Goal: Information Seeking & Learning: Learn about a topic

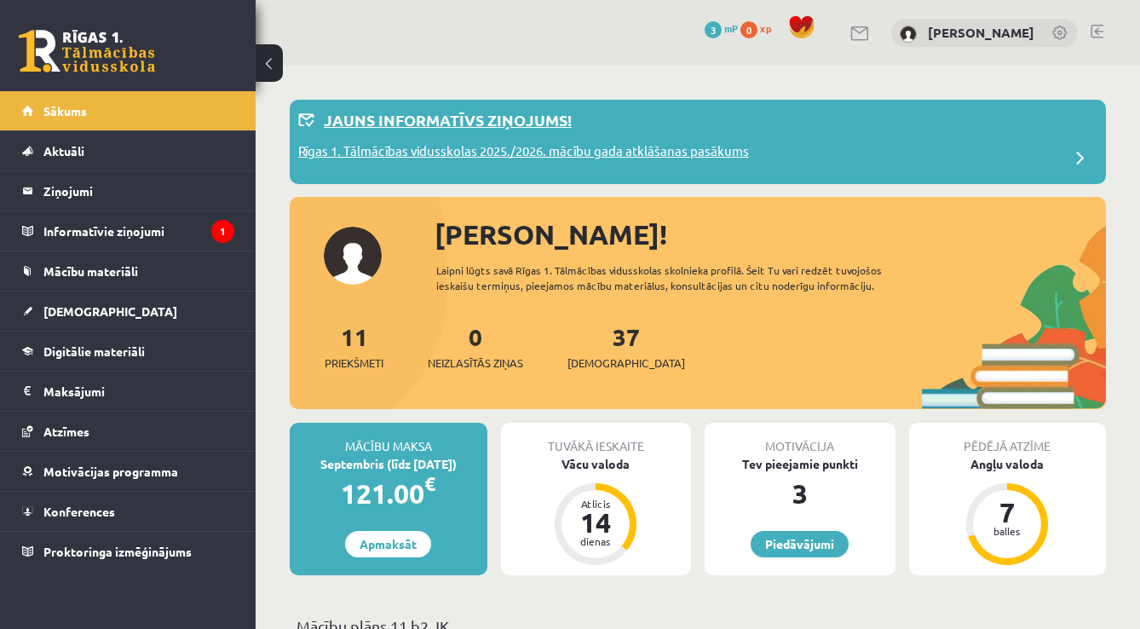
click at [572, 152] on p "Rīgas 1. Tālmācības vidusskolas 2025./2026. mācību gada atklāšanas pasākums" at bounding box center [523, 153] width 451 height 24
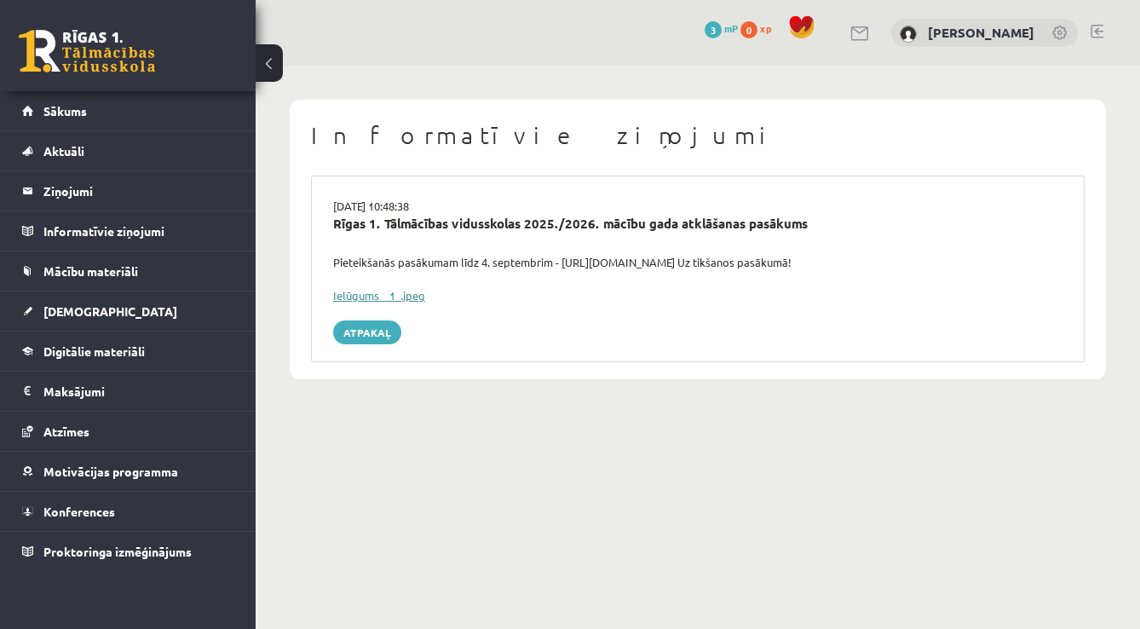
click at [410, 294] on link "Ielūgums__1_.jpeg" at bounding box center [379, 295] width 92 height 14
click at [79, 111] on span "Sākums" at bounding box center [64, 110] width 43 height 15
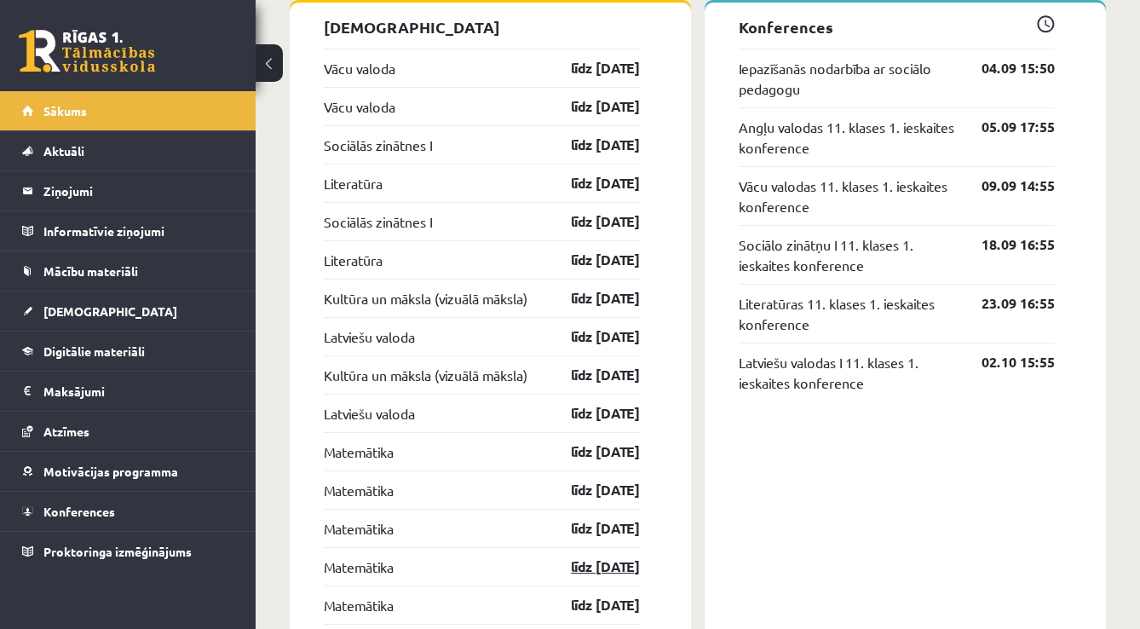
scroll to position [1563, 0]
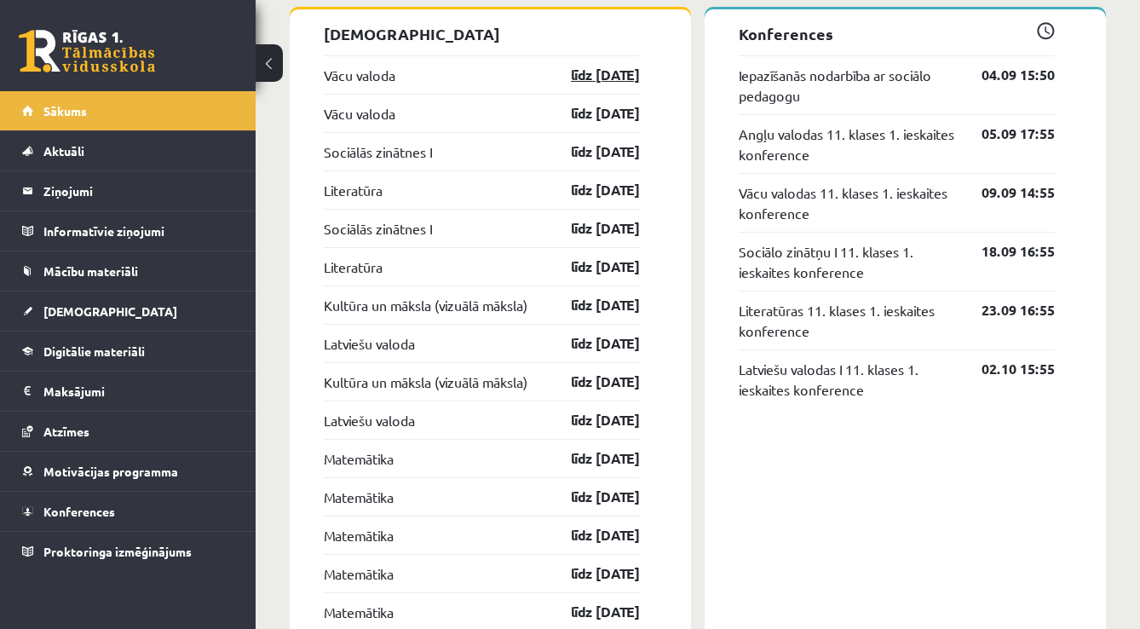
click at [598, 78] on link "līdz [DATE]" at bounding box center [590, 75] width 99 height 20
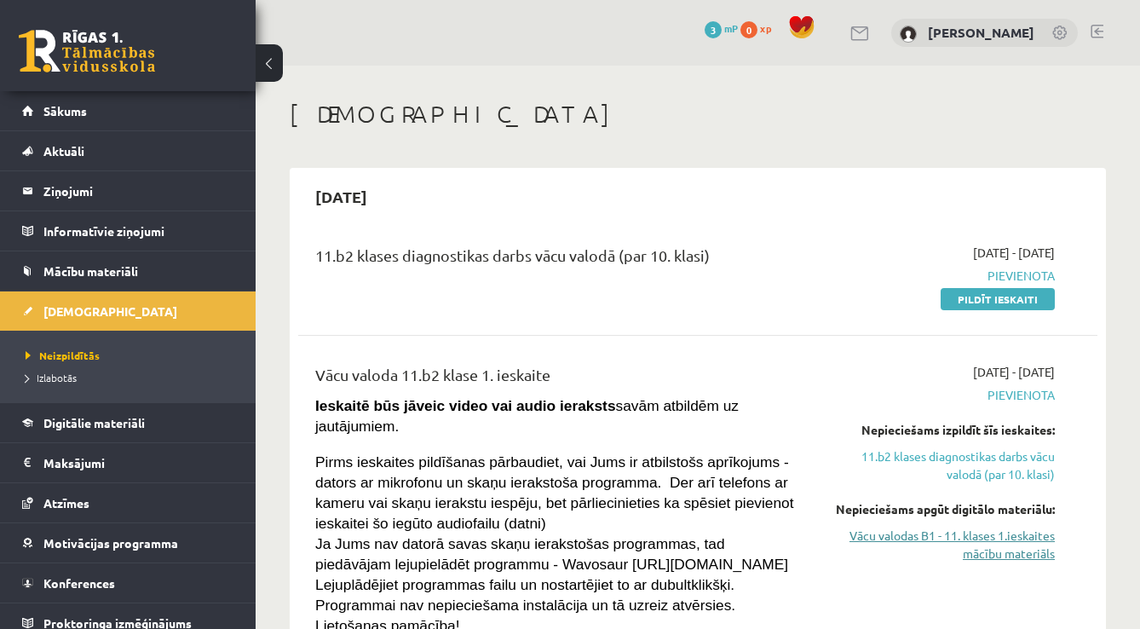
click at [982, 548] on link "Vācu valodas B1 - 11. klases 1.ieskaites mācību materiāls" at bounding box center [939, 544] width 229 height 36
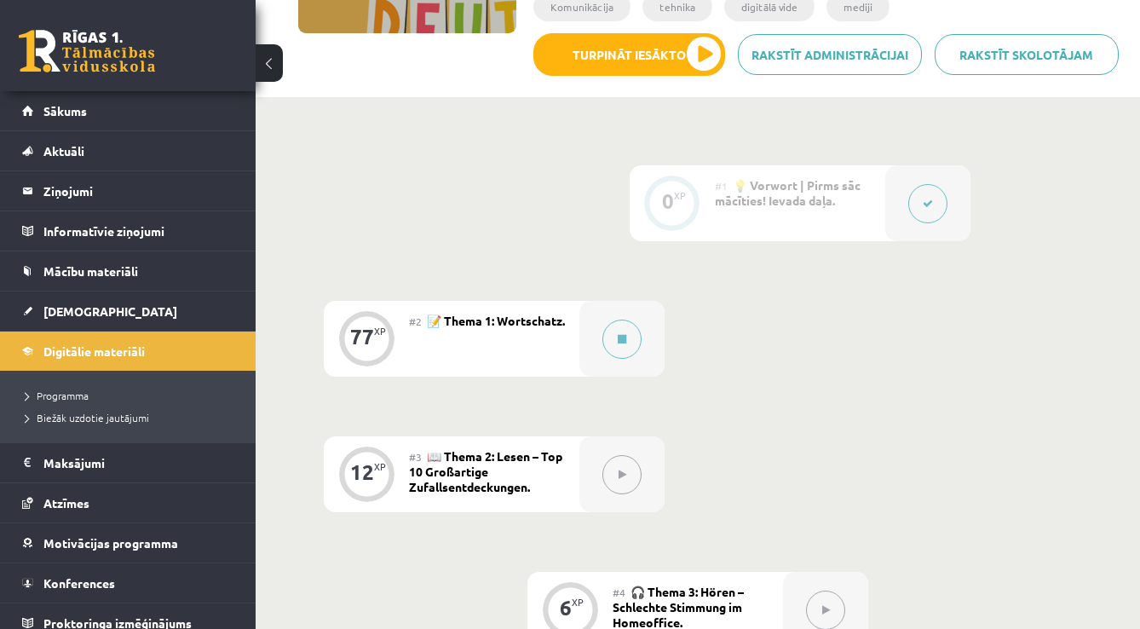
scroll to position [317, 0]
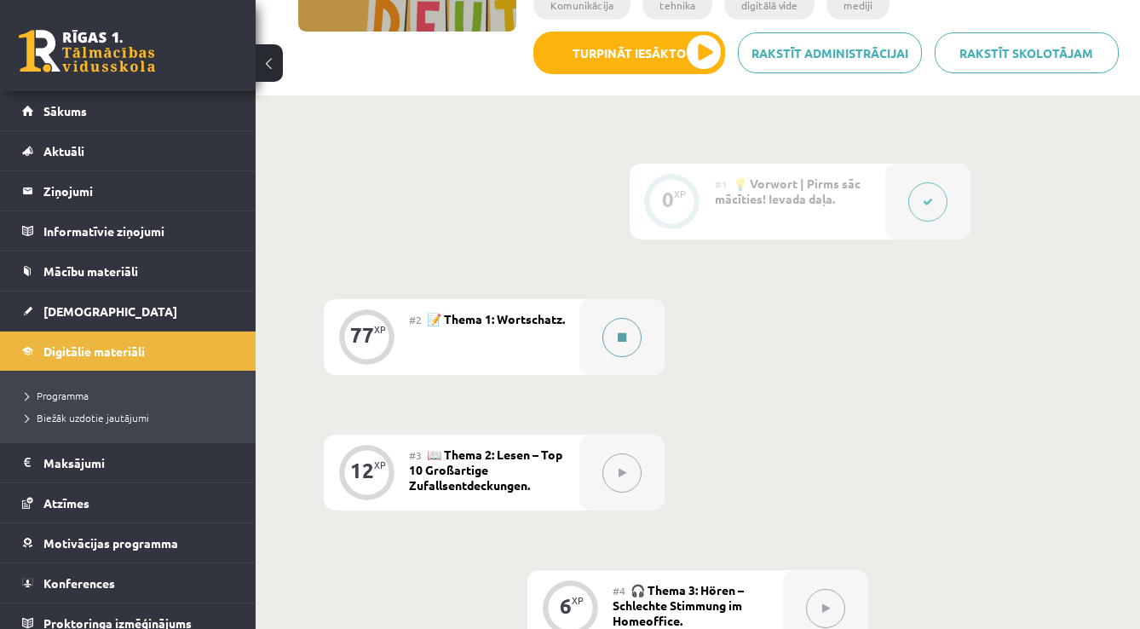
click at [615, 348] on button at bounding box center [621, 337] width 39 height 39
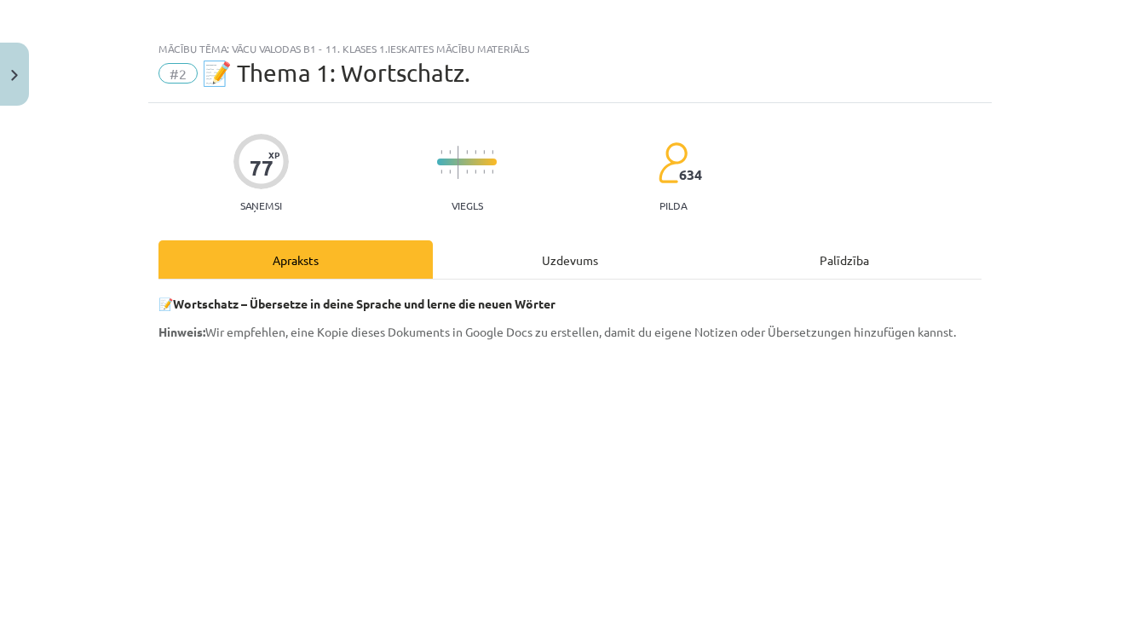
scroll to position [0, 0]
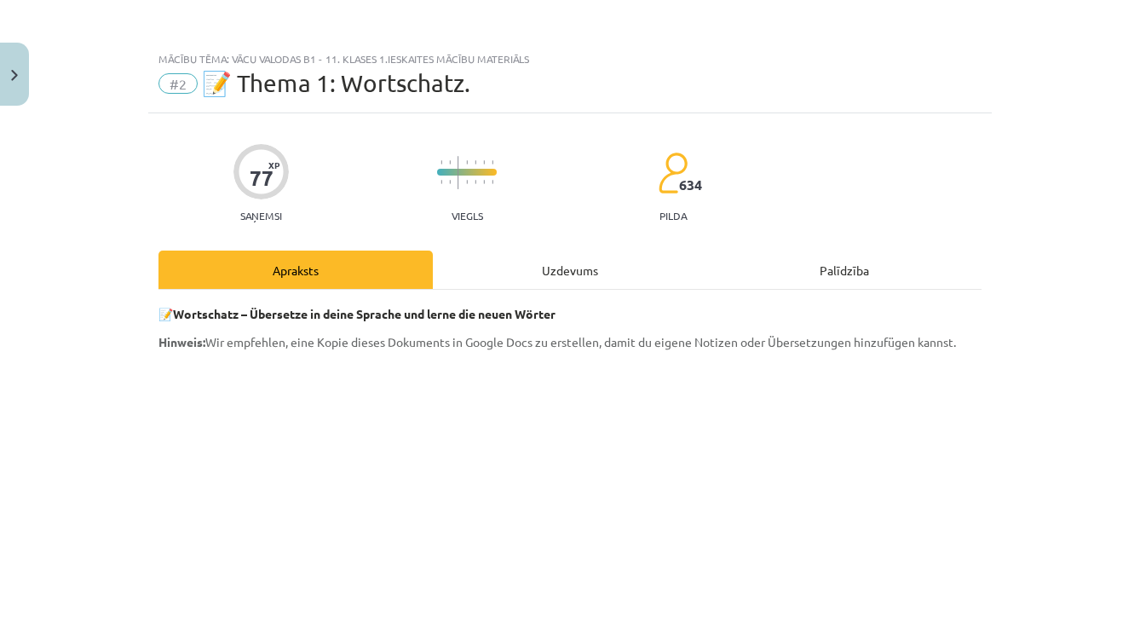
click at [583, 269] on div "Uzdevums" at bounding box center [570, 269] width 274 height 38
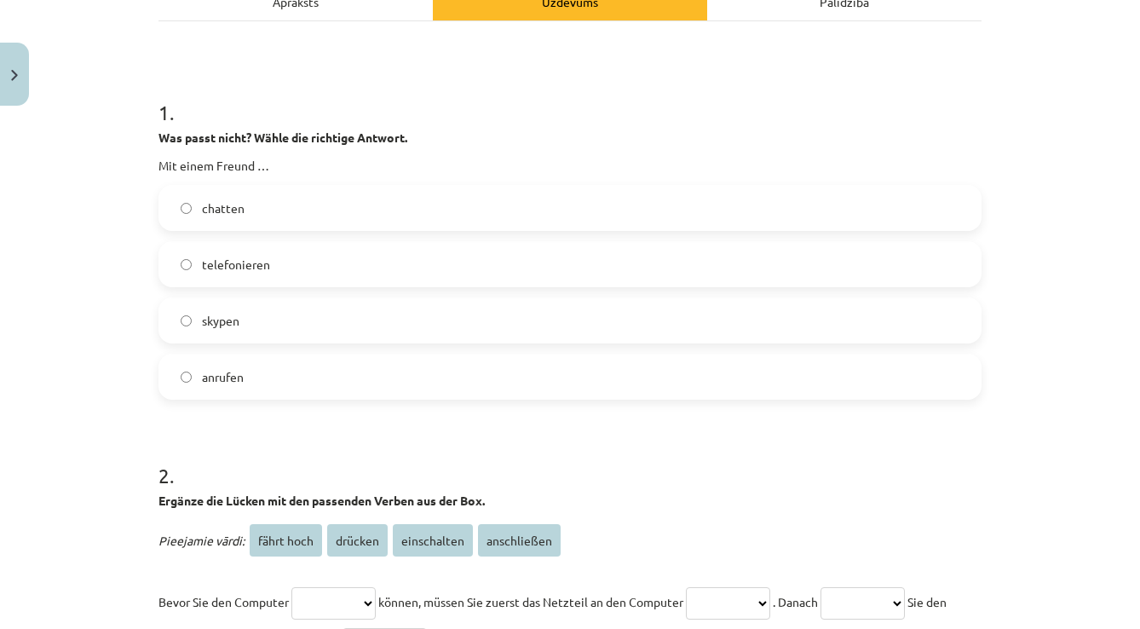
scroll to position [260, 0]
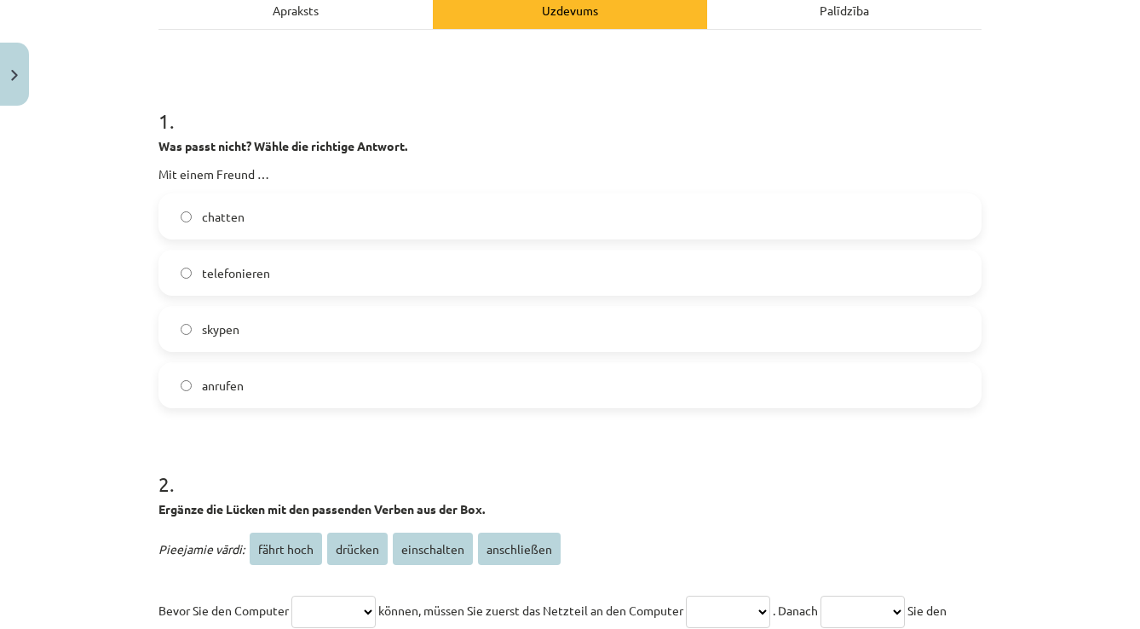
click at [294, 23] on div "Apraksts" at bounding box center [295, 10] width 274 height 38
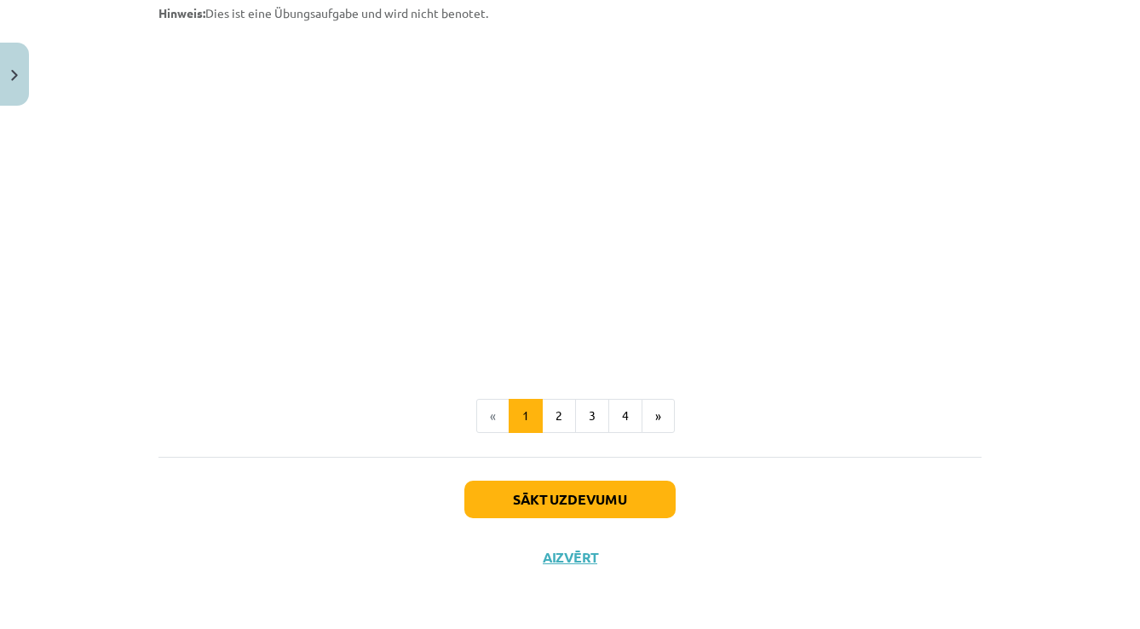
scroll to position [1526, 0]
click at [566, 413] on button "2" at bounding box center [559, 416] width 34 height 34
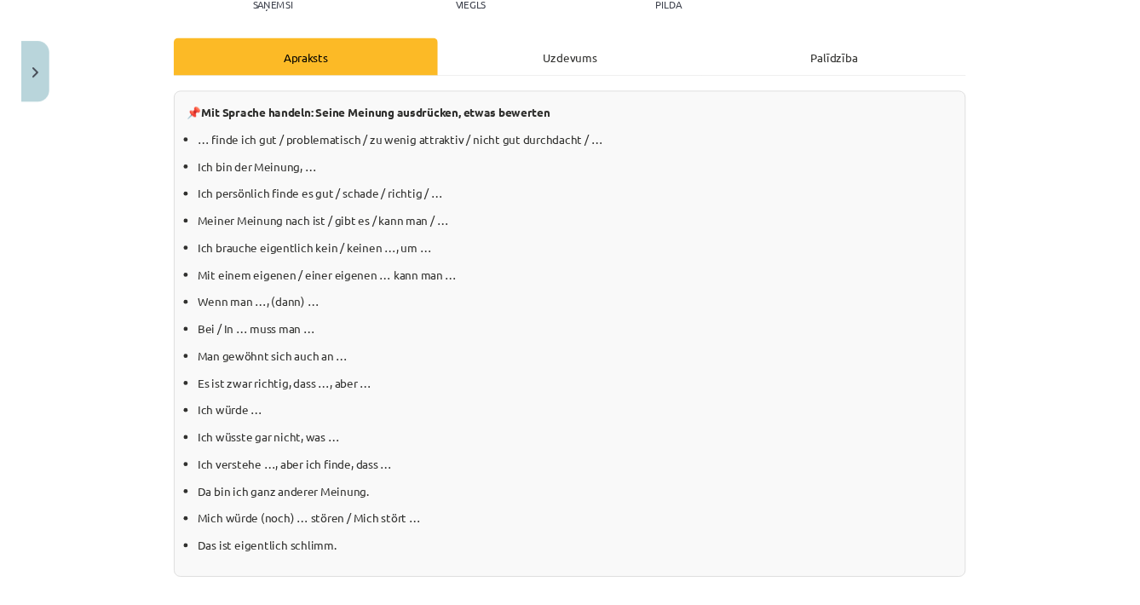
scroll to position [211, 0]
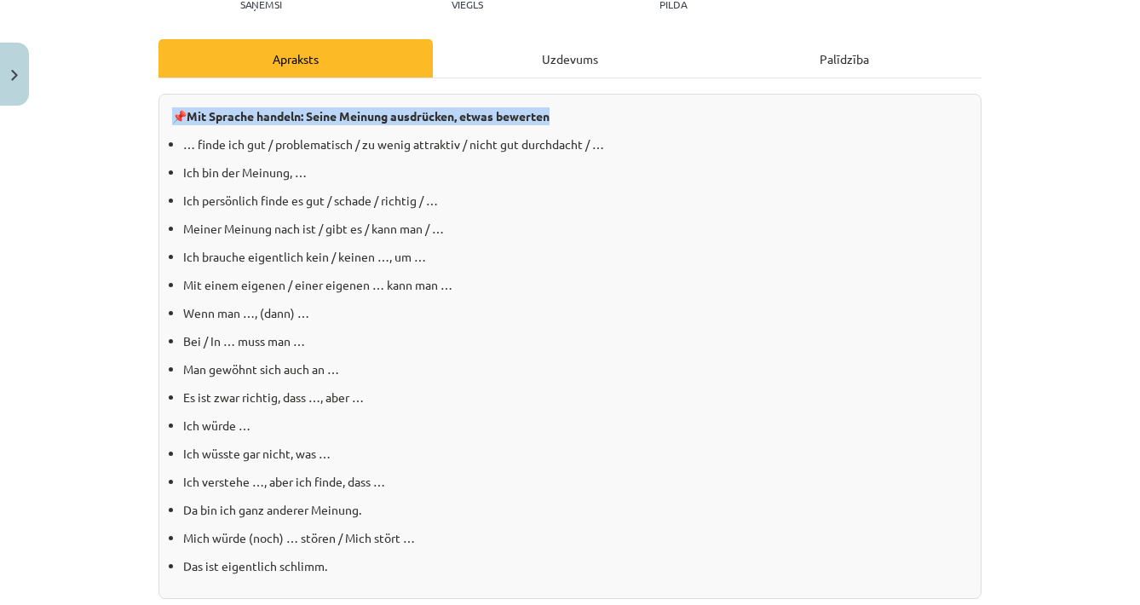
drag, startPoint x: 176, startPoint y: 114, endPoint x: 585, endPoint y: 119, distance: 408.9
click at [585, 119] on p "📌 Mit Sprache handeln: Seine Meinung ausdrücken, etwas bewerten" at bounding box center [570, 116] width 796 height 18
copy p "📌 Mit Sprache handeln: Seine Meinung ausdrücken, etwas bewerten"
click at [210, 144] on p "… finde ich gut / problematisch / zu wenig attraktiv / nicht gut durchdacht / …" at bounding box center [575, 144] width 784 height 18
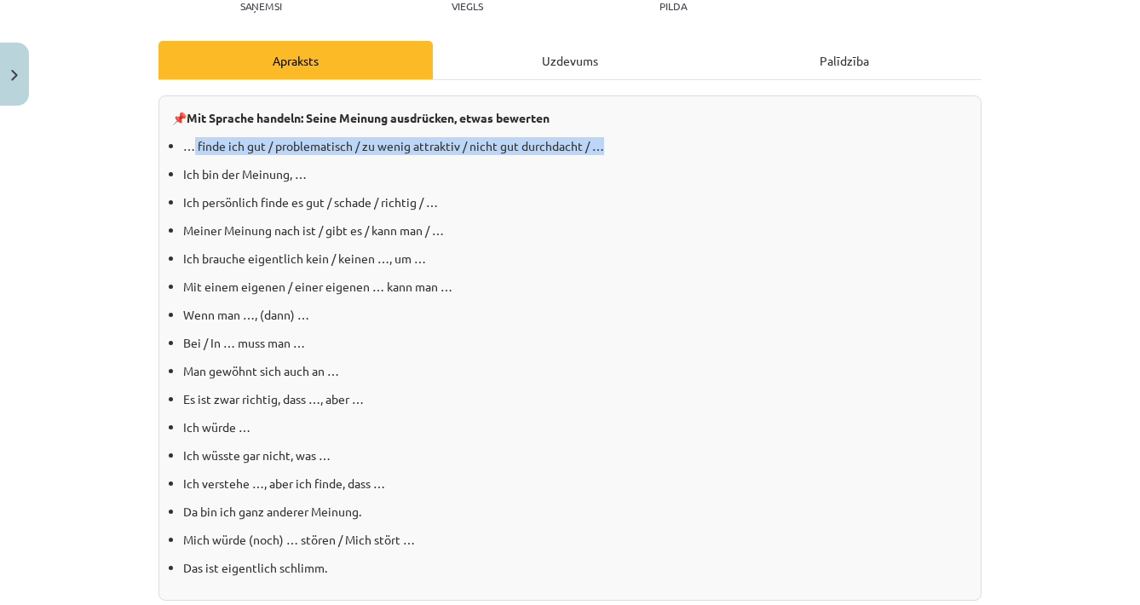
drag, startPoint x: 194, startPoint y: 144, endPoint x: 574, endPoint y: 152, distance: 380.0
click at [574, 152] on p "… finde ich gut / problematisch / zu wenig attraktiv / nicht gut durchdacht / …" at bounding box center [575, 146] width 784 height 18
copy p "finde ich gut / problematisch / zu wenig attraktiv / nicht gut durchdacht / …"
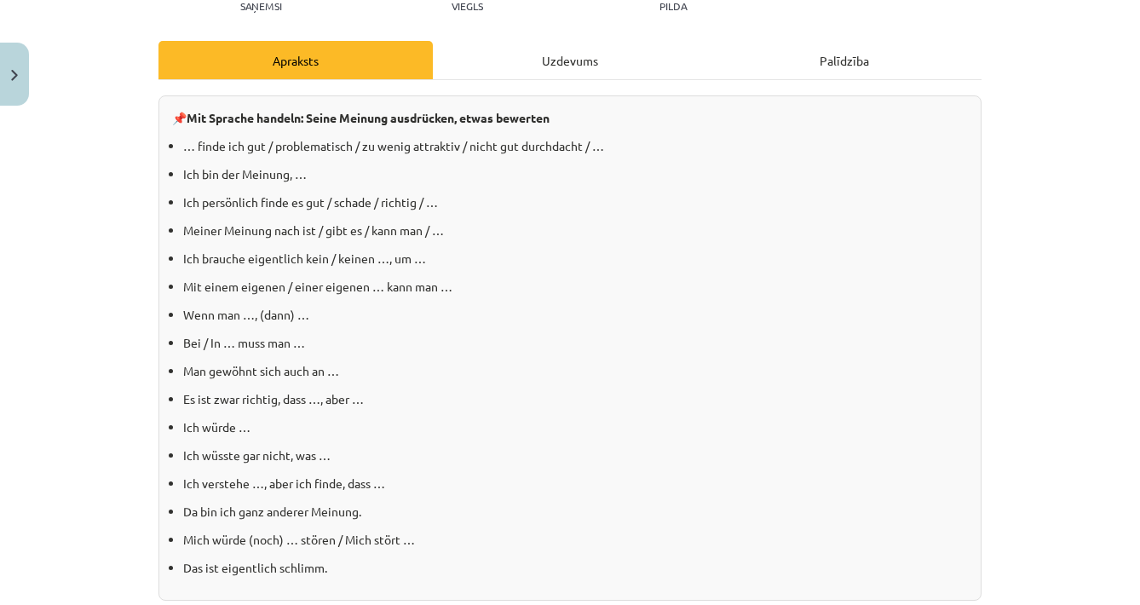
click at [501, 198] on p "Ich persönlich finde es gut / schade / richtig / …" at bounding box center [575, 202] width 784 height 18
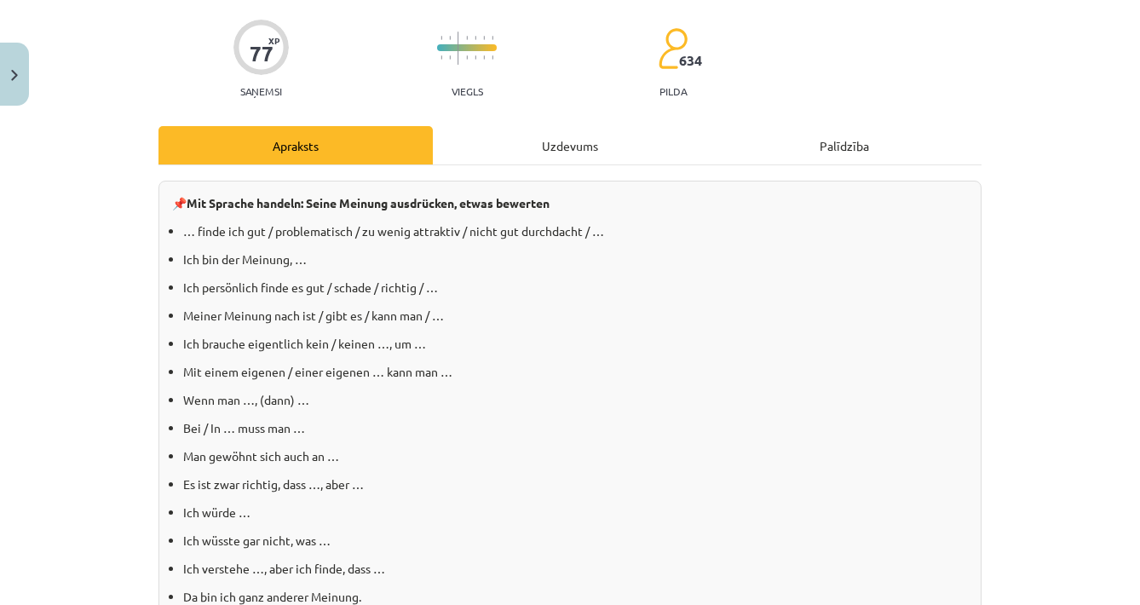
scroll to position [115, 0]
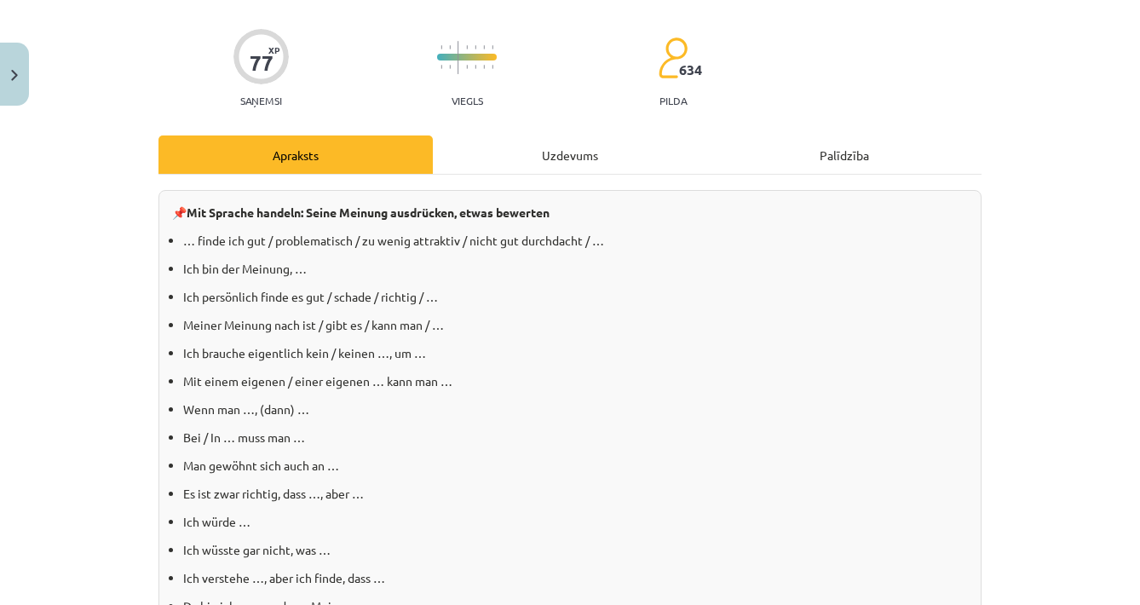
click at [597, 238] on p "… finde ich gut / problematisch / zu wenig attraktiv / nicht gut durchdacht / …" at bounding box center [575, 241] width 784 height 18
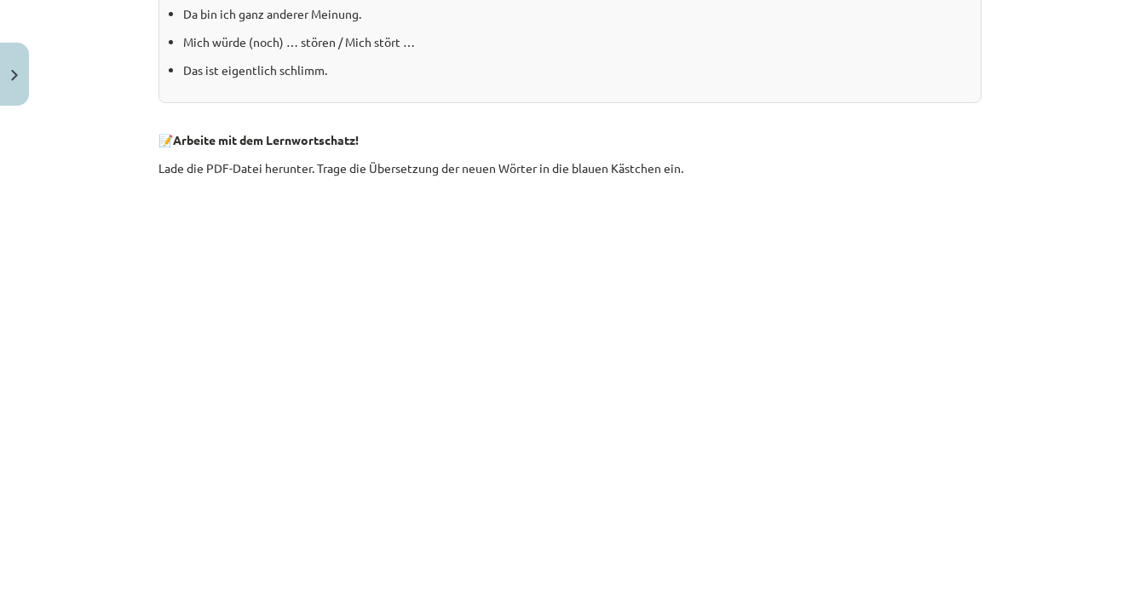
scroll to position [711, 0]
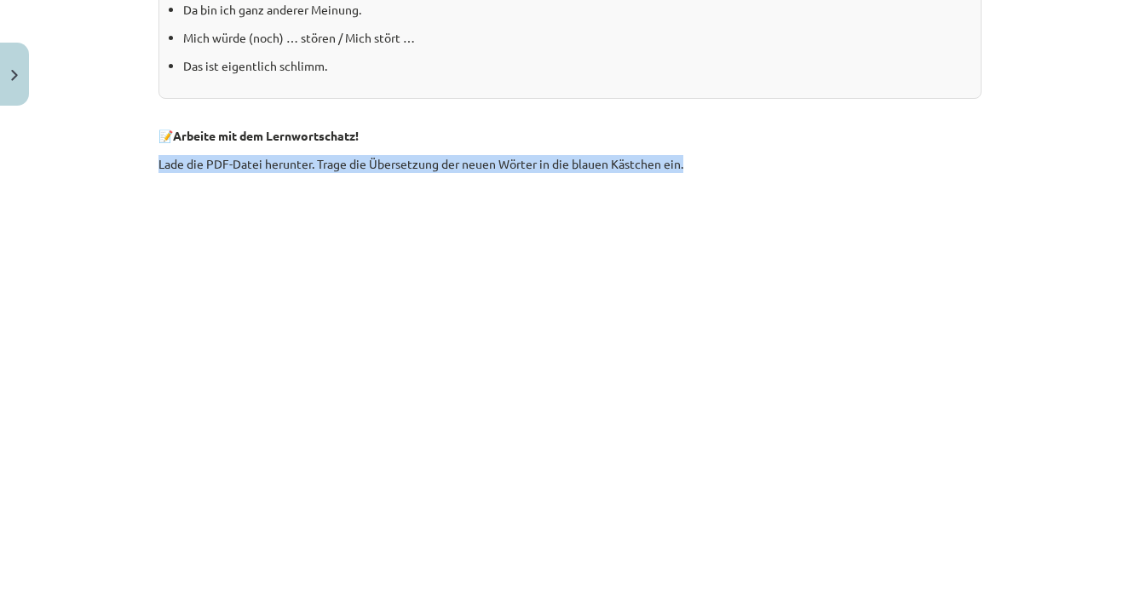
drag, startPoint x: 160, startPoint y: 164, endPoint x: 687, endPoint y: 170, distance: 526.4
click at [687, 170] on p "Lade die PDF-Datei herunter. Trage die Übersetzung der neuen Wörter in die blau…" at bounding box center [569, 164] width 823 height 18
copy p "Lade die PDF-Datei herunter. Trage die Übersetzung der neuen Wörter in die blau…"
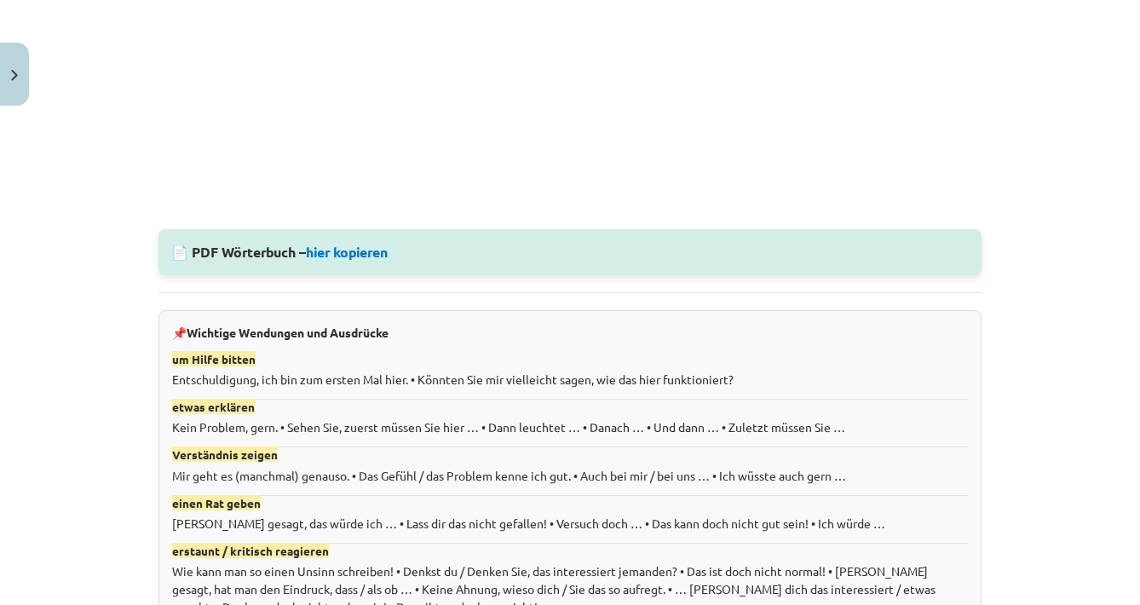
scroll to position [1162, 0]
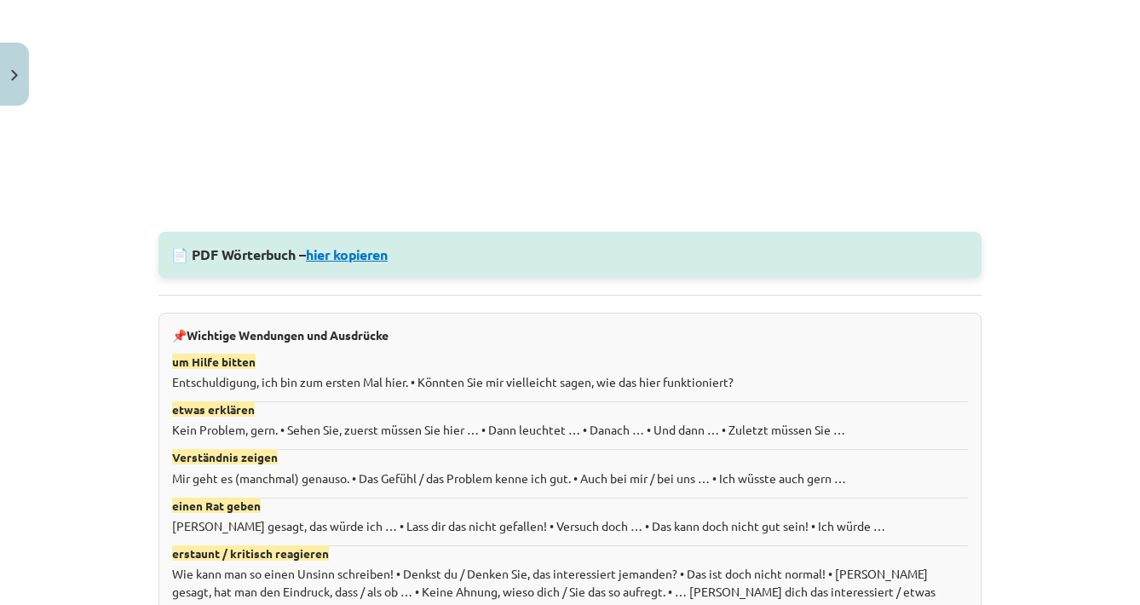
click at [333, 256] on link "hier kopieren" at bounding box center [347, 254] width 82 height 18
